Goal: Communication & Community: Participate in discussion

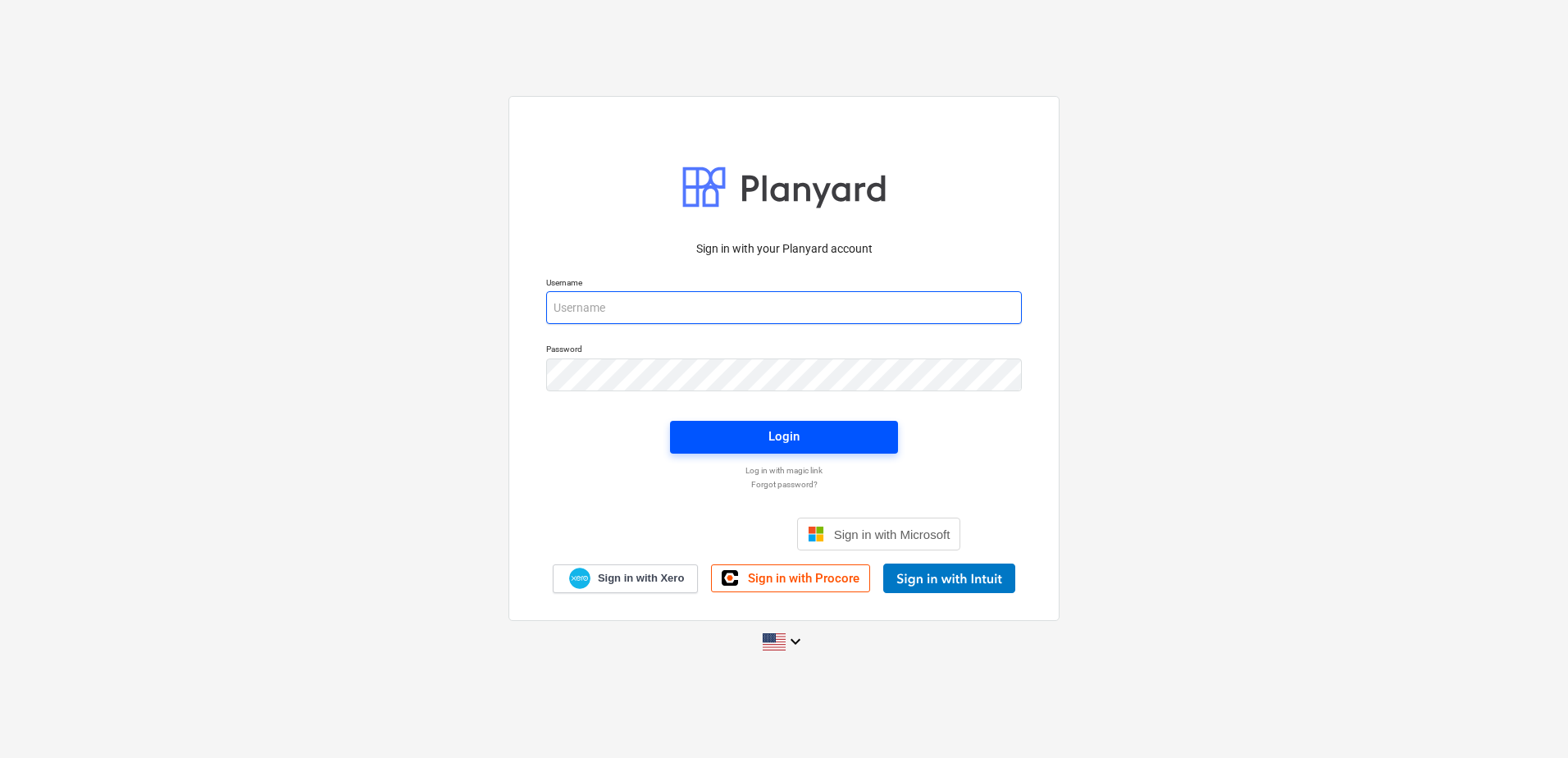
type input "[PERSON_NAME][EMAIL_ADDRESS][PERSON_NAME][DOMAIN_NAME]"
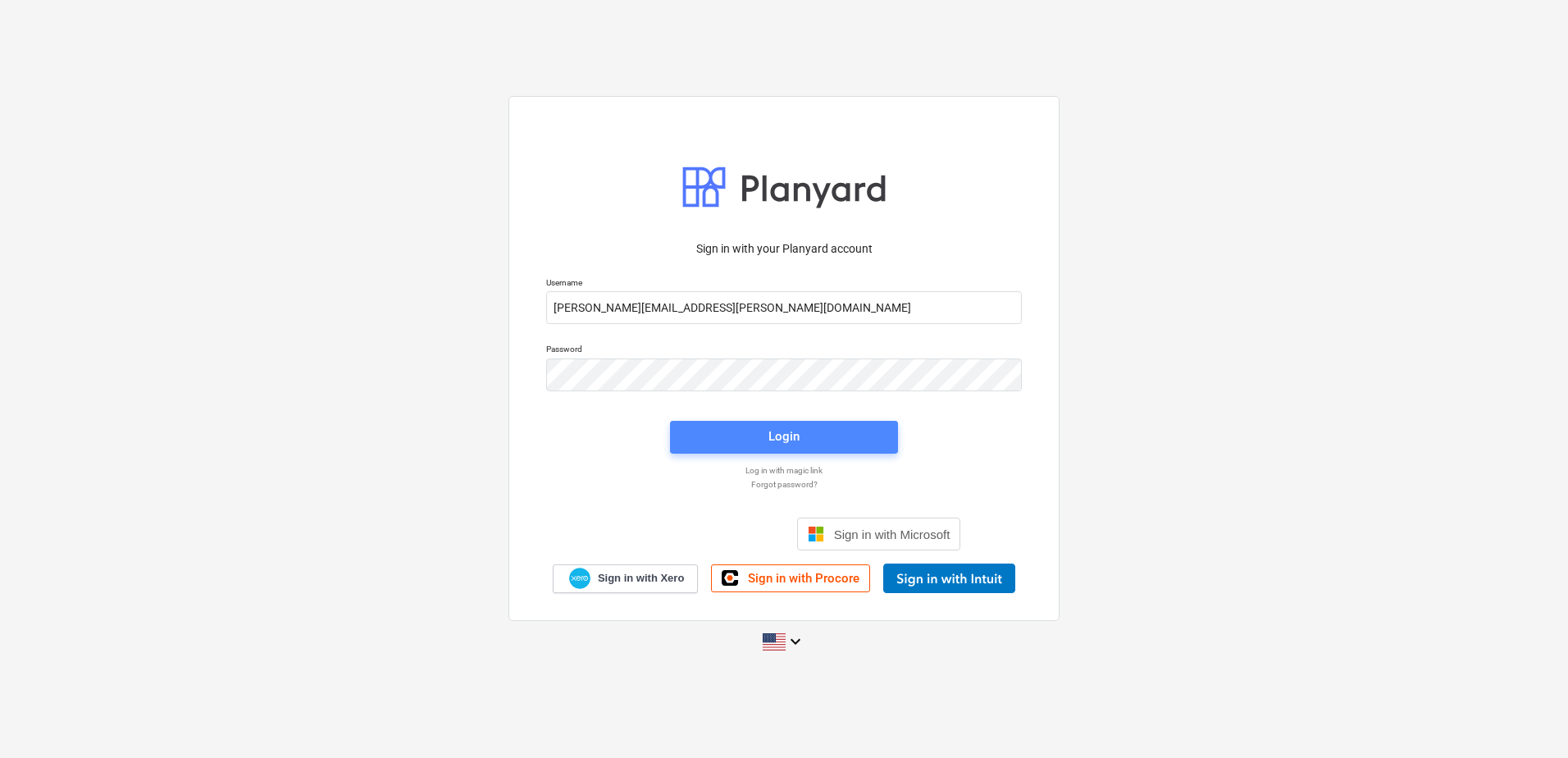
click at [768, 426] on span "Login" at bounding box center [784, 436] width 188 height 21
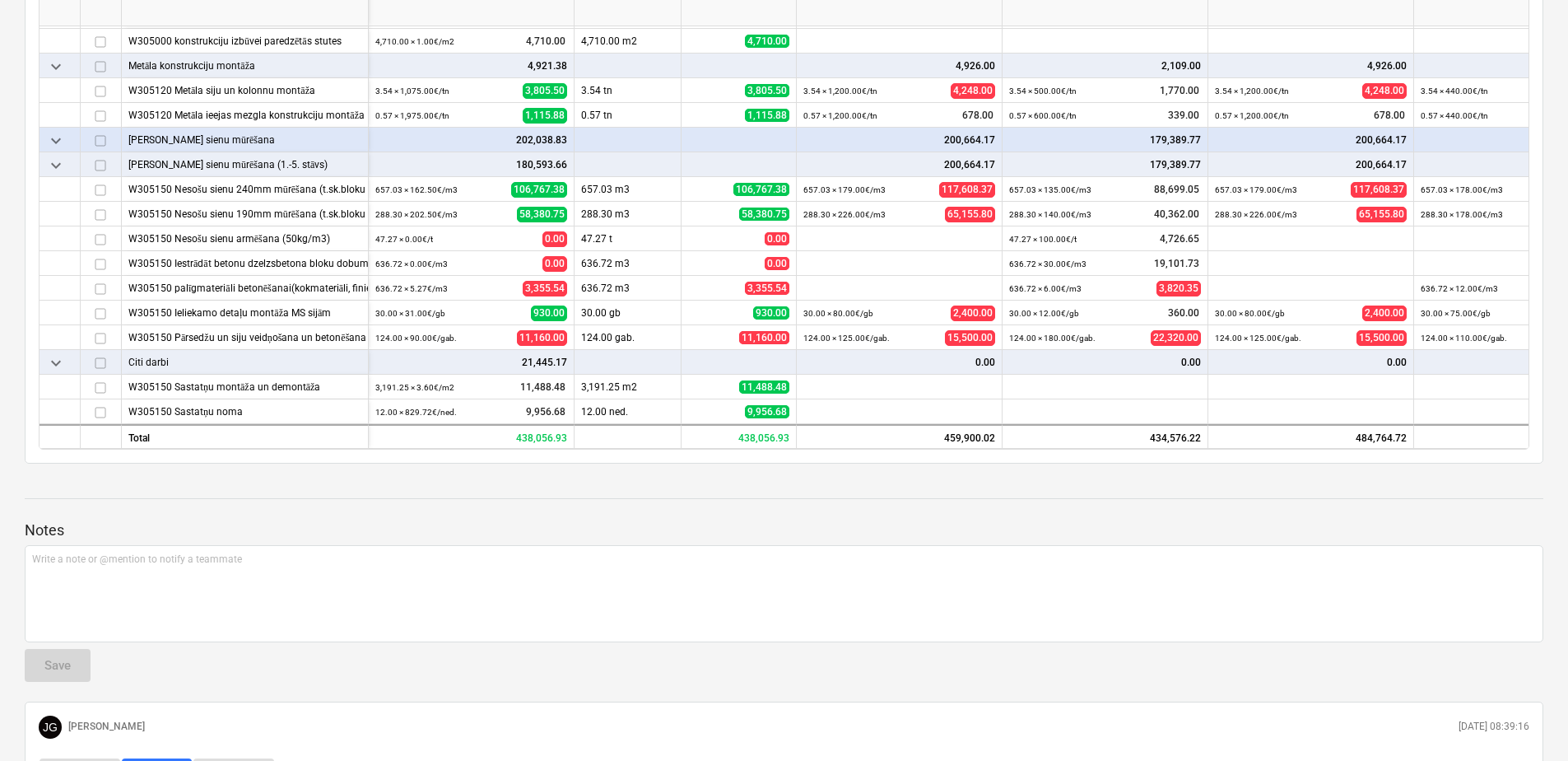
scroll to position [741, 0]
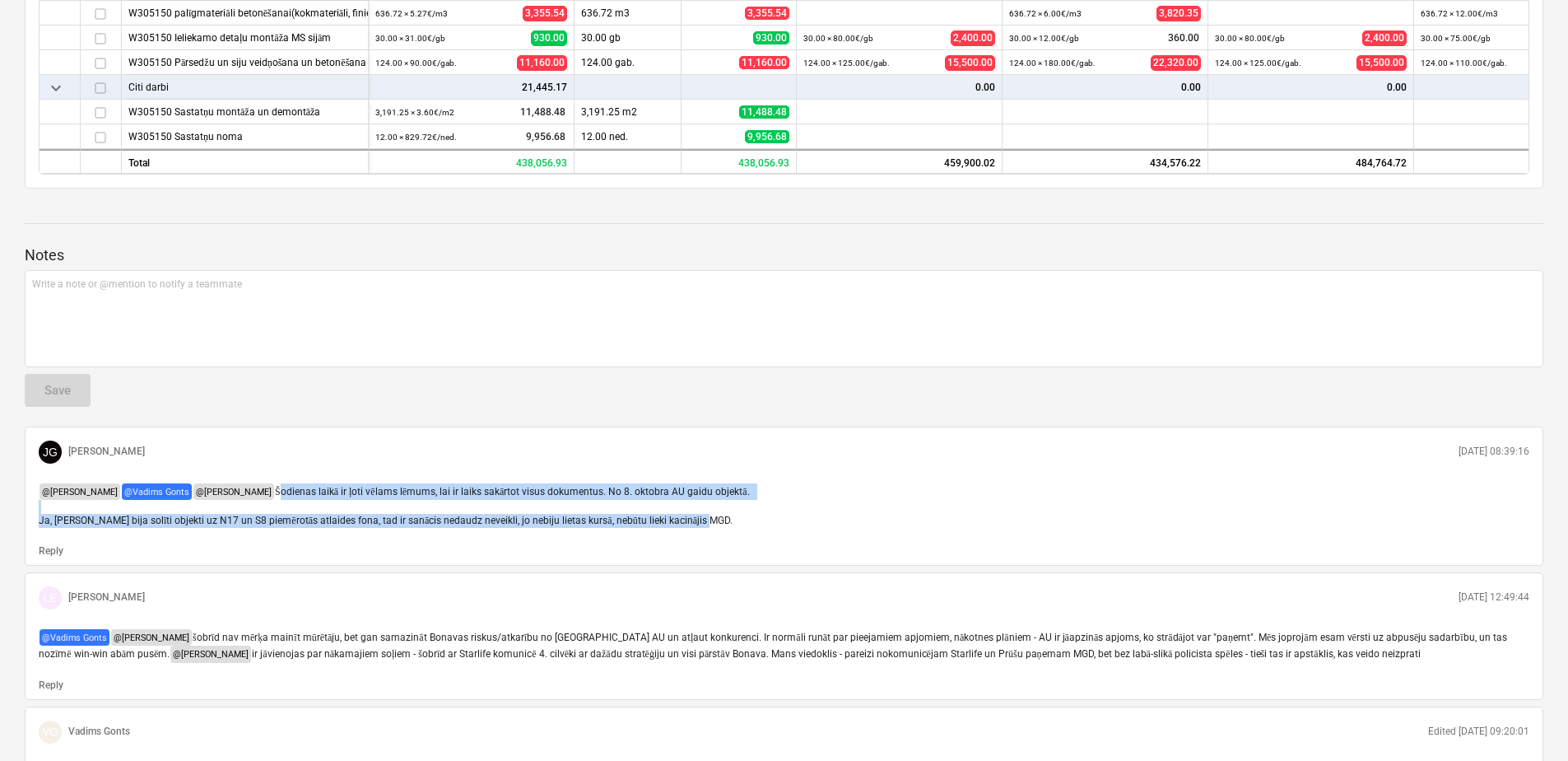
drag, startPoint x: 695, startPoint y: 508, endPoint x: 32, endPoint y: 483, distance: 663.5
click at [32, 483] on div "@ [PERSON_NAME] @ [PERSON_NAME] @ [PERSON_NAME] laikā ir ļoti vēlams lēmums, la…" at bounding box center [784, 506] width 1503 height 59
click at [613, 483] on p "@ [PERSON_NAME] @ [PERSON_NAME] @ [PERSON_NAME] laikā ir ļoti vēlams lēmums, la…" at bounding box center [784, 506] width 1491 height 45
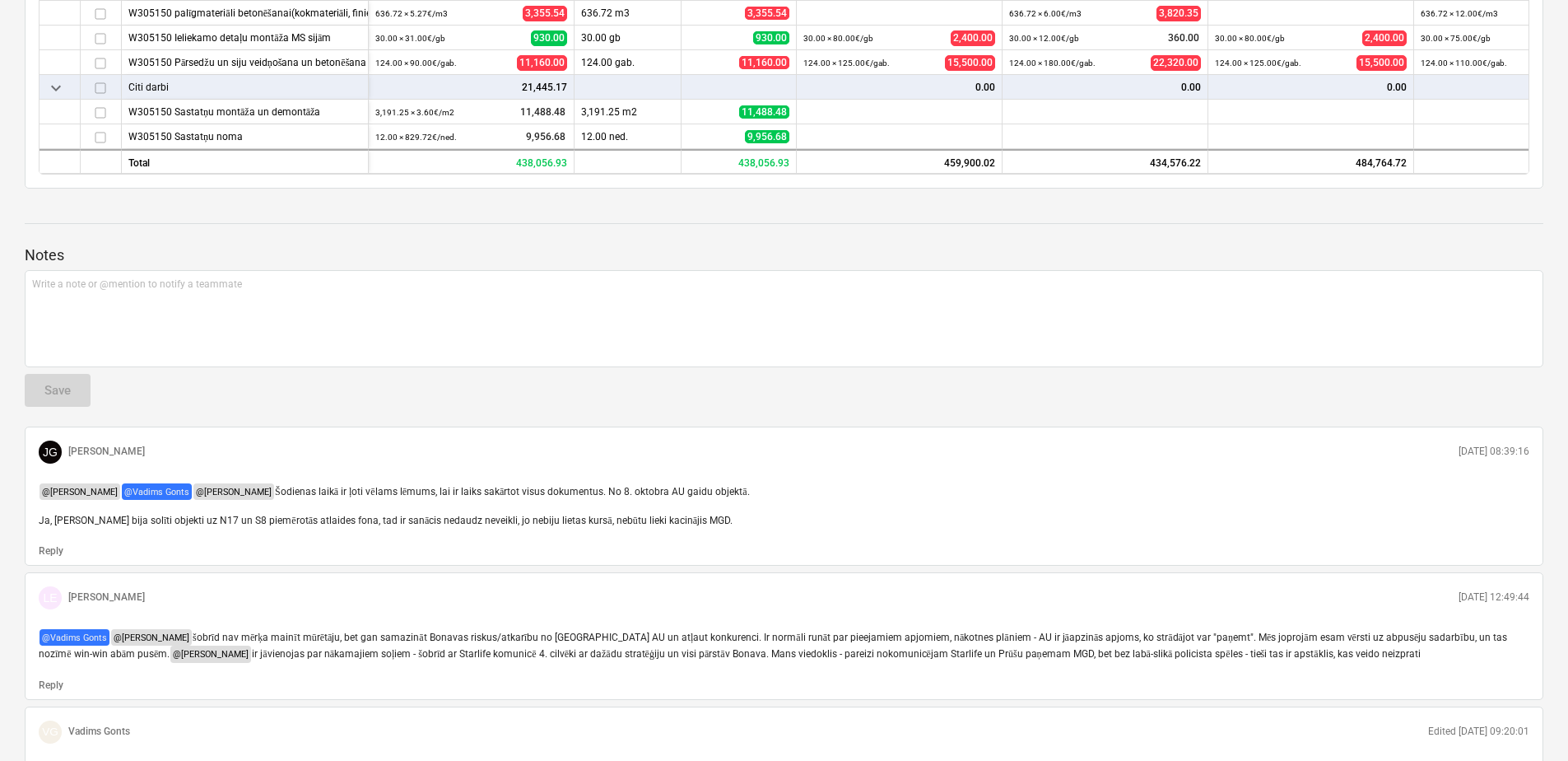
click at [713, 501] on p "@ [PERSON_NAME] @ [PERSON_NAME] @ [PERSON_NAME] laikā ir ļoti vēlams lēmums, la…" at bounding box center [784, 506] width 1491 height 45
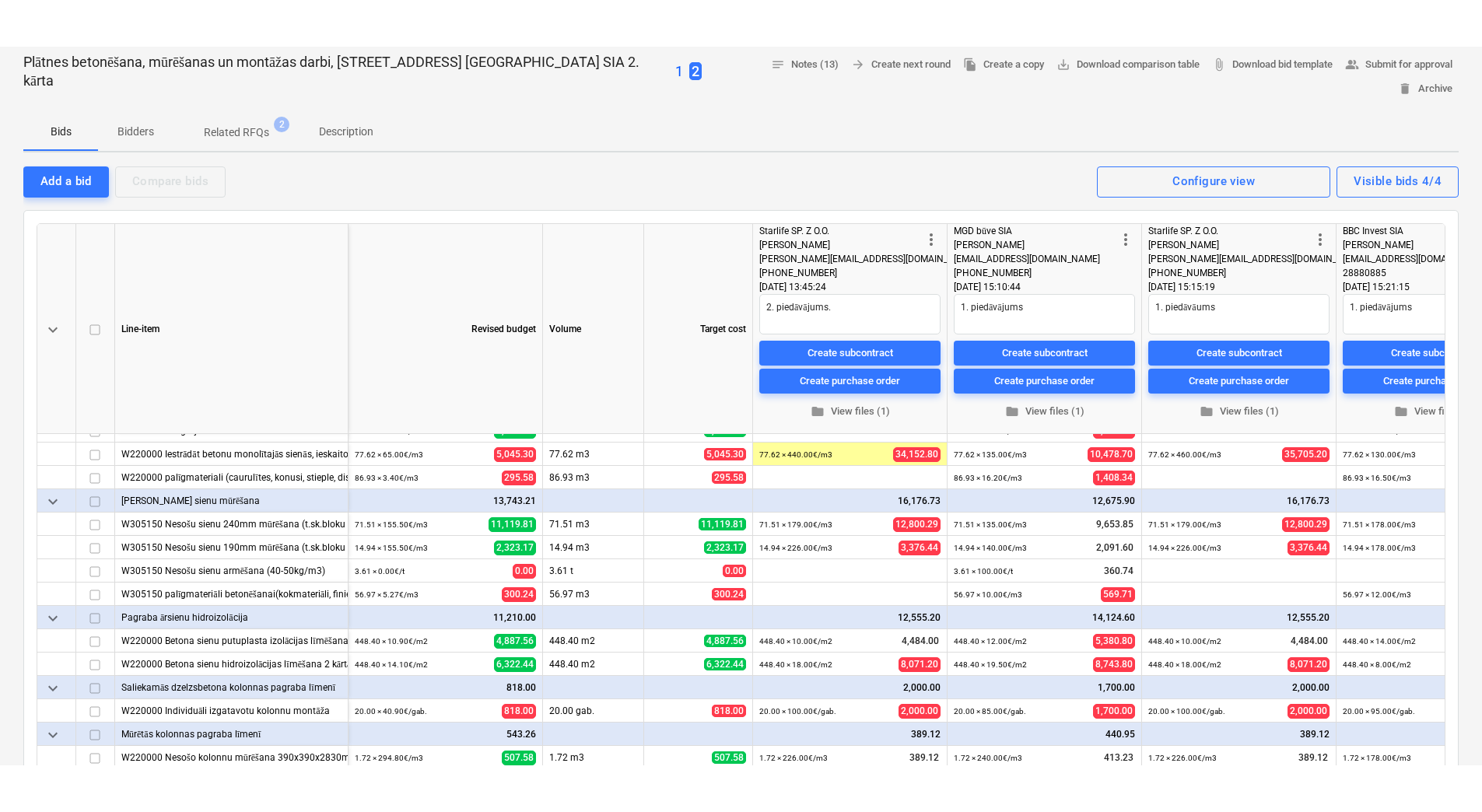
scroll to position [338, 0]
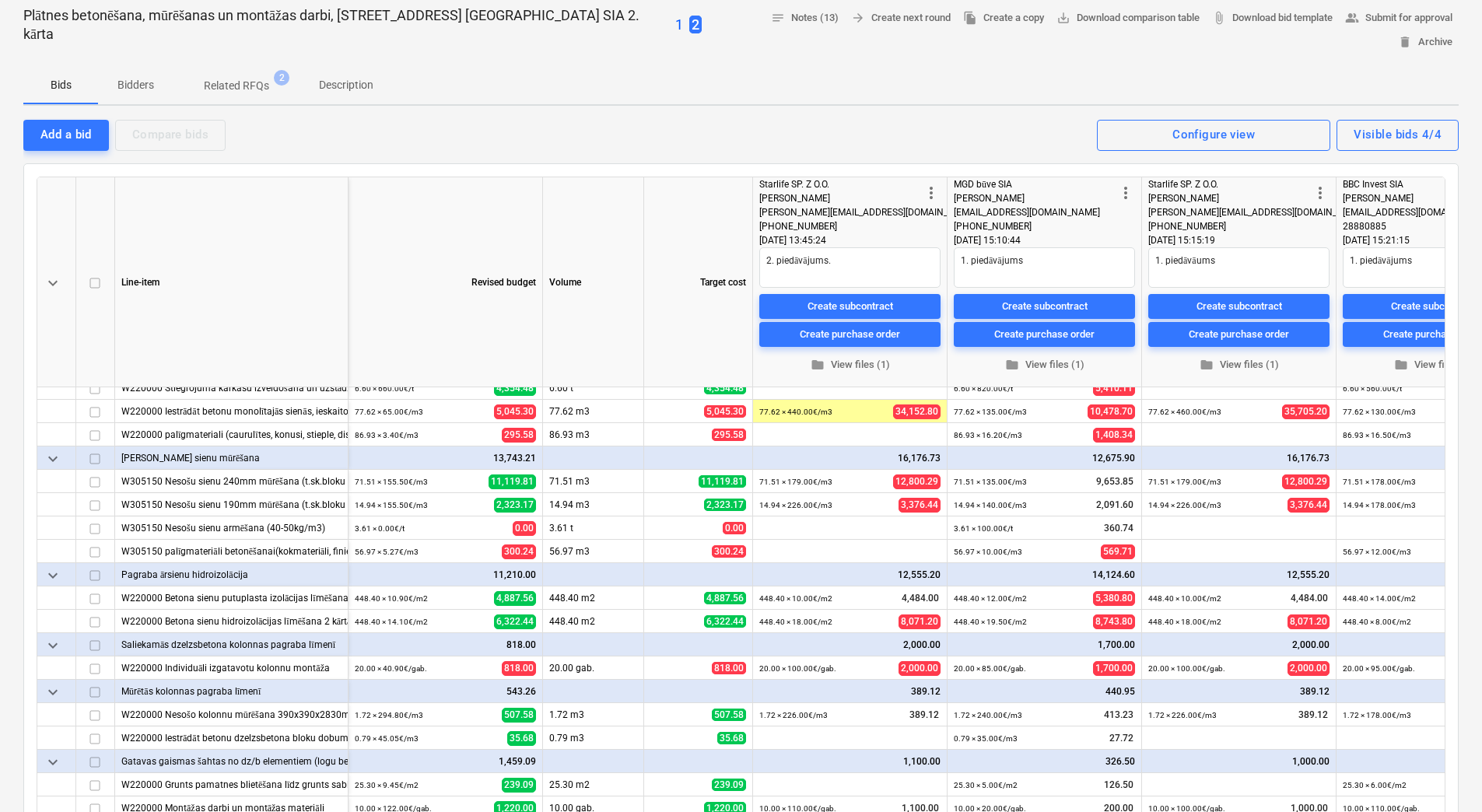
type textarea "x"
